Goal: Complete application form

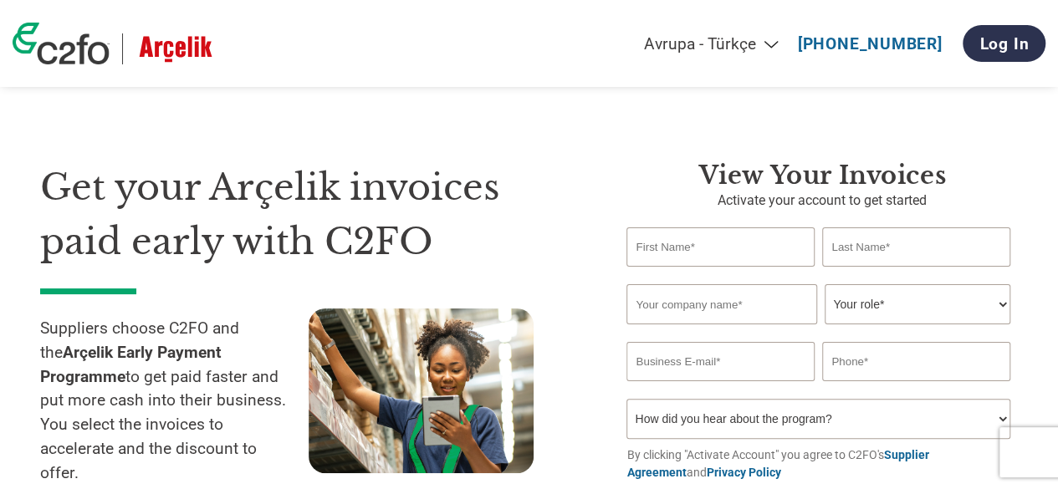
click at [453, 34] on select "Americas - English Américas - Español [GEOGRAPHIC_DATA] - Português [GEOGRAPHIC…" at bounding box center [596, 43] width 388 height 19
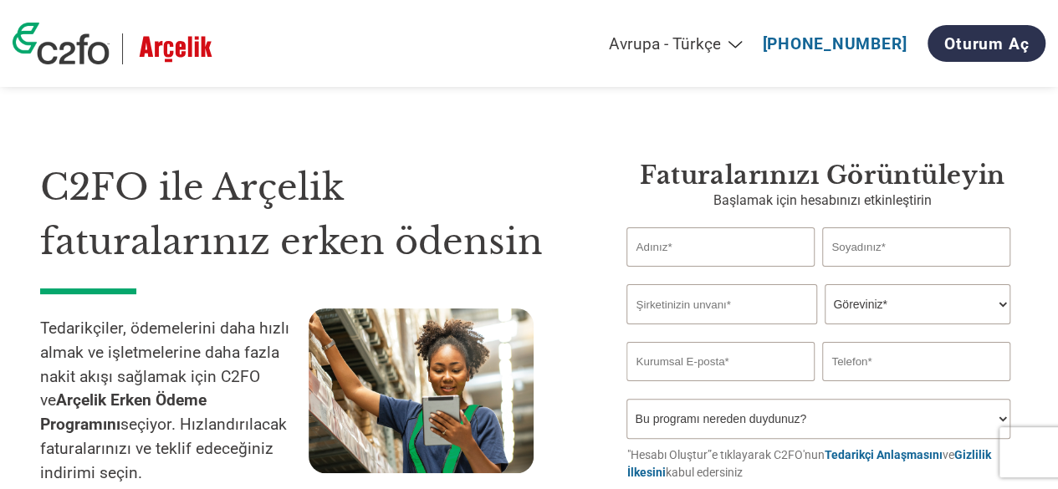
click at [559, 51] on select "Americas - English Américas - Español [GEOGRAPHIC_DATA] - Português [GEOGRAPHIC…" at bounding box center [559, 43] width 389 height 19
click at [524, 34] on select "Americas - English Américas - Español [GEOGRAPHIC_DATA] - Português [GEOGRAPHIC…" at bounding box center [559, 43] width 389 height 19
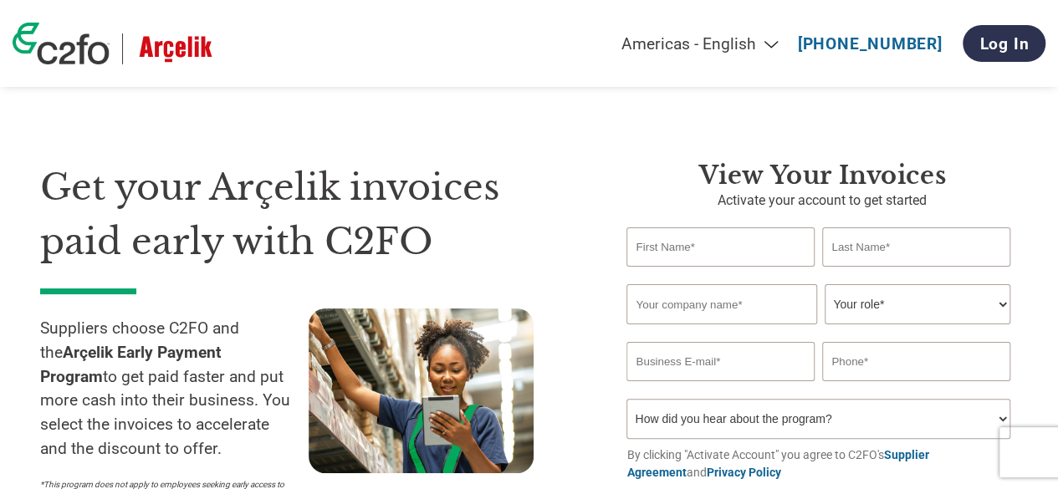
click at [567, 44] on select "Americas - English Américas - Español [GEOGRAPHIC_DATA] - Português [GEOGRAPHIC…" at bounding box center [596, 43] width 388 height 19
select select "en-[GEOGRAPHIC_DATA]"
click at [516, 34] on select "Americas - English Américas - Español [GEOGRAPHIC_DATA] - Português [GEOGRAPHIC…" at bounding box center [596, 43] width 388 height 19
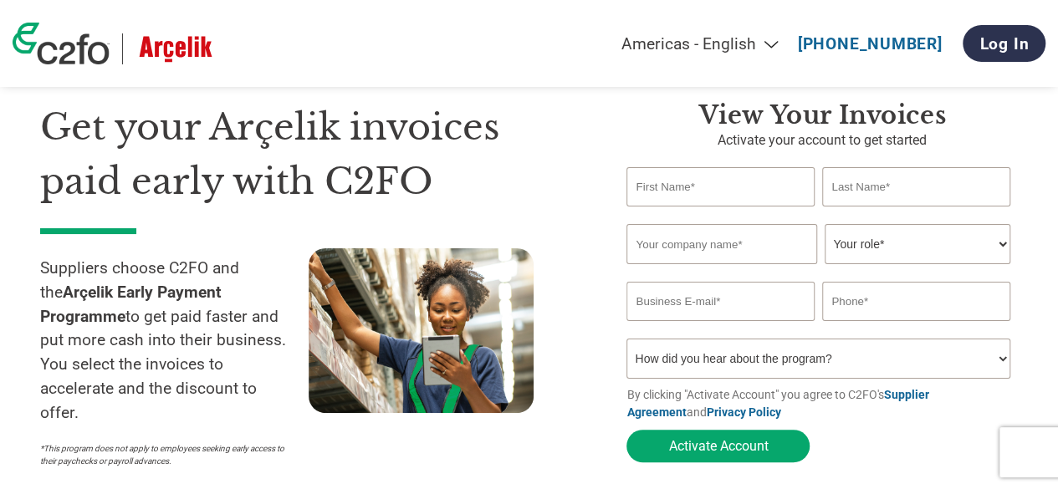
scroll to position [65, 0]
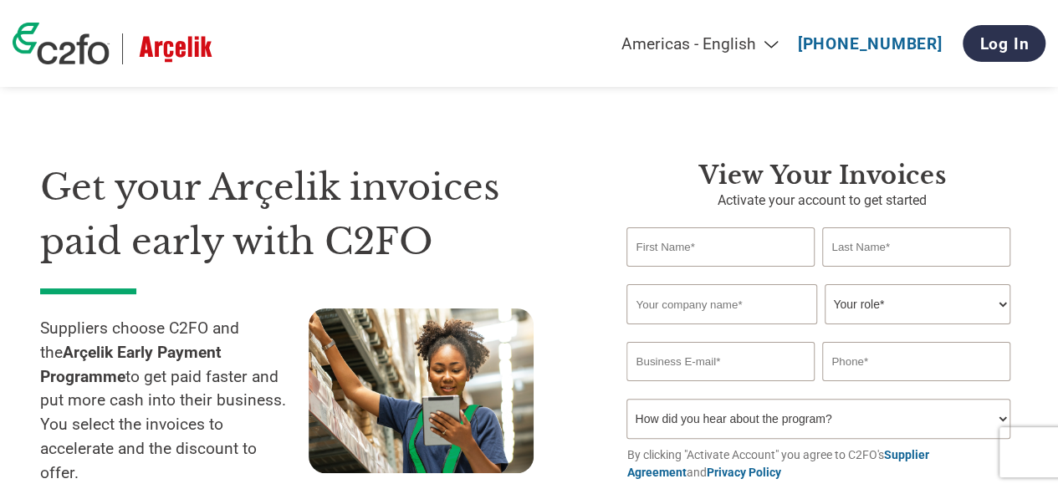
click at [765, 43] on select "Americas - English Américas - Español [GEOGRAPHIC_DATA] - Português [GEOGRAPHIC…" at bounding box center [576, 43] width 427 height 19
select select "tr-TR"
click at [453, 34] on select "Americas - English Américas - Español [GEOGRAPHIC_DATA] - Português [GEOGRAPHIC…" at bounding box center [576, 43] width 427 height 19
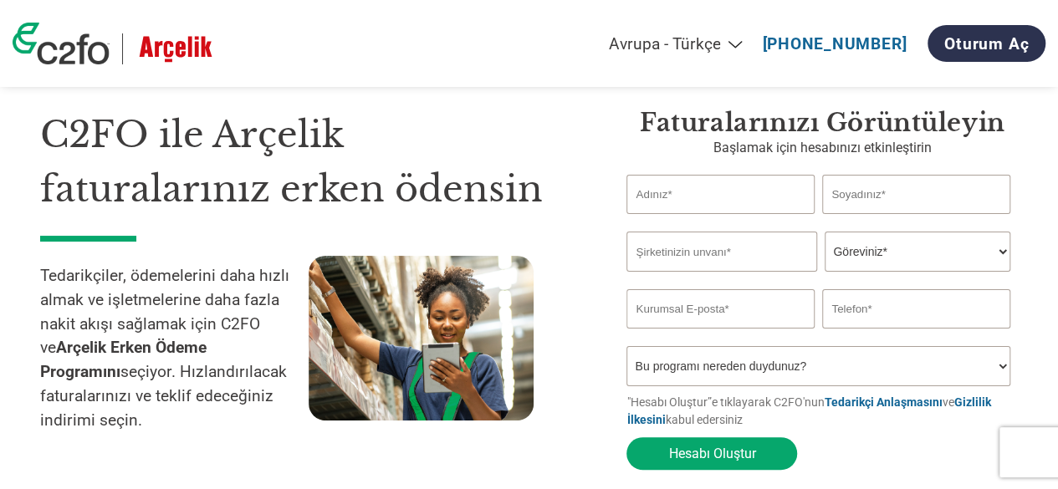
scroll to position [38, 0]
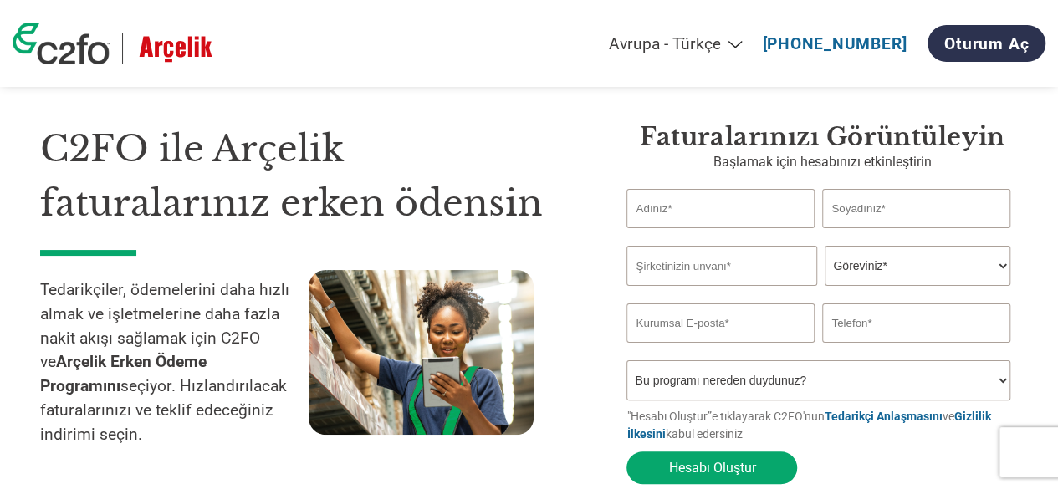
click at [843, 397] on select "Bu programı nereden duydunuz? Mektup E-posta Sosyal Medya Online Arama Aile/​Ar…" at bounding box center [818, 381] width 383 height 40
click at [561, 285] on div at bounding box center [443, 367] width 269 height 194
click at [634, 198] on input "text" at bounding box center [720, 208] width 187 height 39
click at [579, 245] on div "C2FO ile Arçelik faturalarınız erken ödensin Tedarikçiler, ödemelerini daha hız…" at bounding box center [320, 307] width 561 height 371
click at [753, 269] on input "text" at bounding box center [722, 266] width 190 height 40
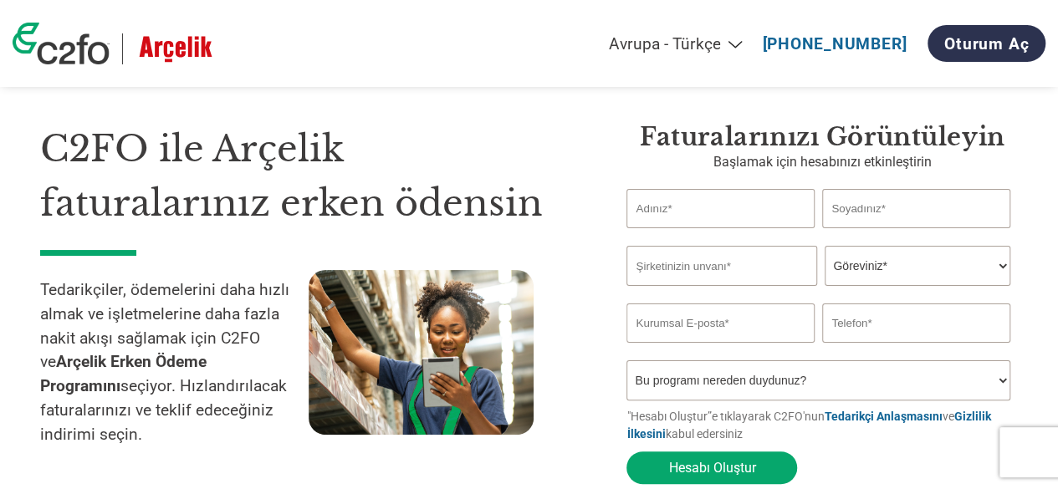
click at [848, 271] on select "Göreviniz* CFO Denetçi Krediler Müdürü Finans Direktörü Hazinedar CEO Başkan Fi…" at bounding box center [917, 266] width 185 height 40
click at [699, 296] on div "Invalid company name or company name is too long" at bounding box center [818, 292] width 383 height 9
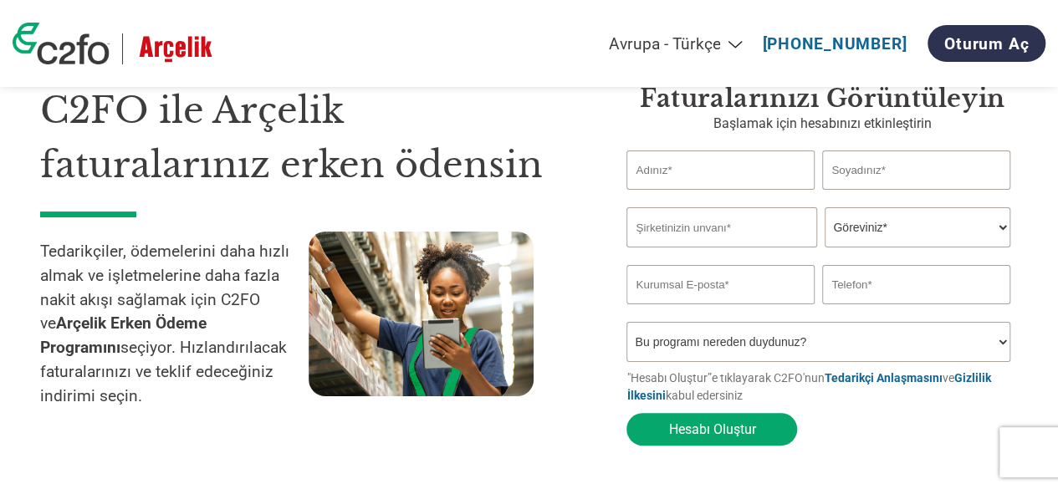
scroll to position [40, 0]
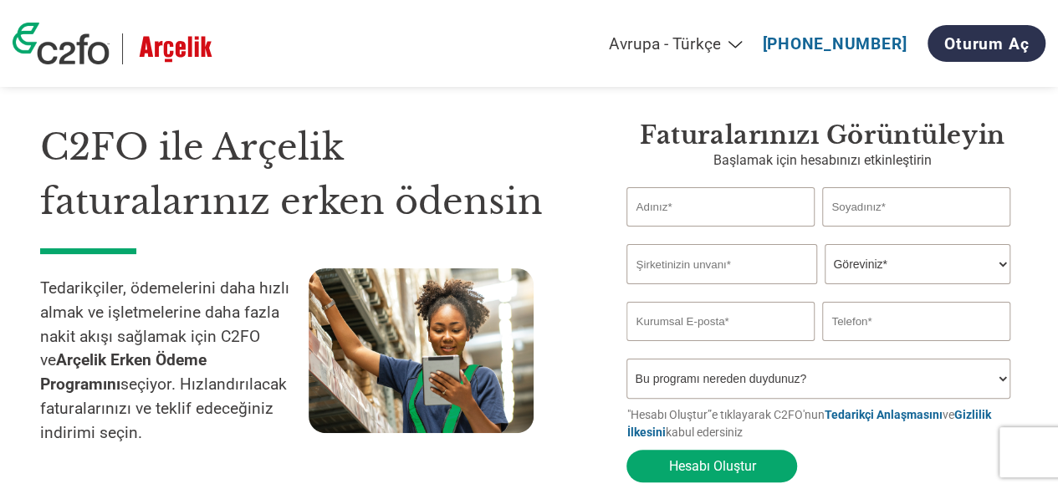
click at [656, 273] on input "text" at bounding box center [722, 264] width 190 height 40
